Goal: Check status: Check status

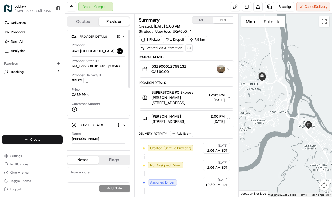
click at [220, 69] on img "button" at bounding box center [220, 68] width 7 height 7
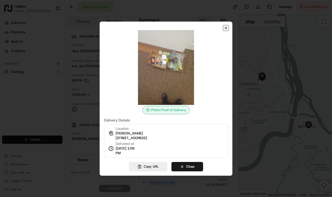
click at [225, 29] on icon "button" at bounding box center [226, 28] width 4 height 4
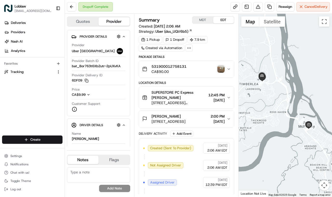
click at [219, 68] on img "button" at bounding box center [220, 68] width 7 height 7
